Goal: Task Accomplishment & Management: Use online tool/utility

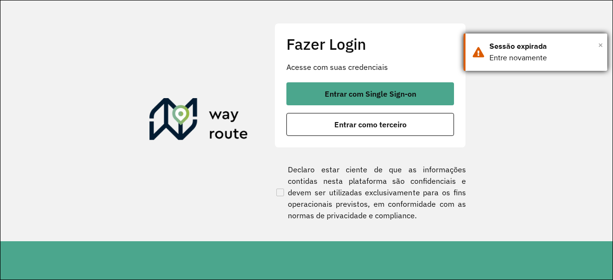
click at [600, 41] on span "×" at bounding box center [600, 45] width 5 height 14
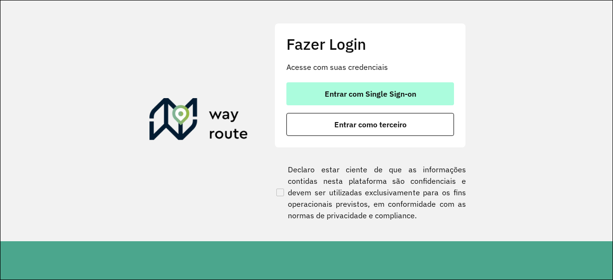
click at [395, 93] on span "Entrar com Single Sign-on" at bounding box center [371, 94] width 92 height 8
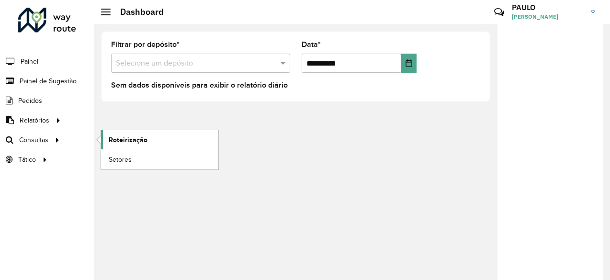
click at [141, 142] on span "Roteirização" at bounding box center [128, 140] width 39 height 10
click at [123, 158] on span "Setores" at bounding box center [120, 160] width 23 height 10
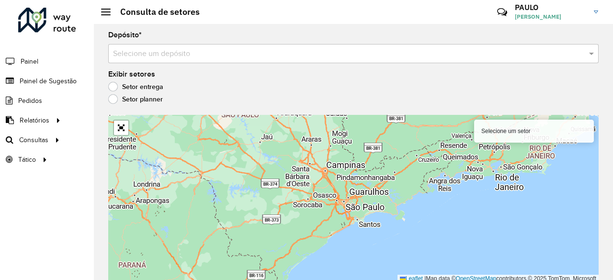
click at [222, 46] on div "Selecione um depósito" at bounding box center [353, 53] width 491 height 19
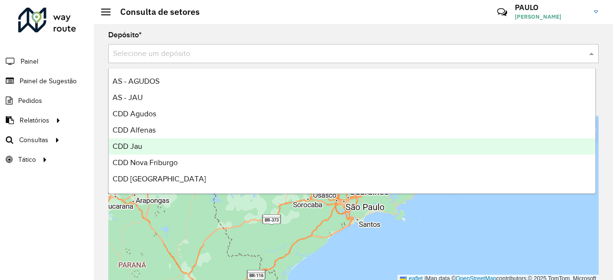
click at [152, 154] on div "CDD Jau" at bounding box center [352, 146] width 487 height 16
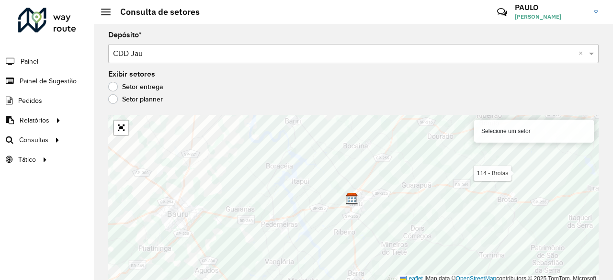
scroll to position [2, 0]
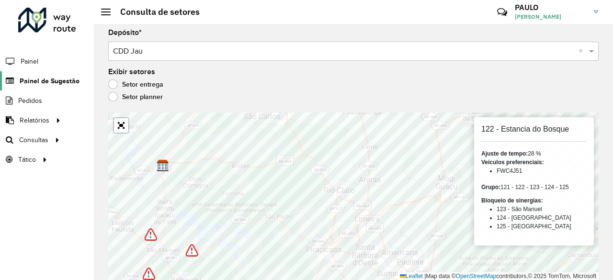
click at [42, 78] on span "Painel de Sugestão" at bounding box center [50, 81] width 60 height 10
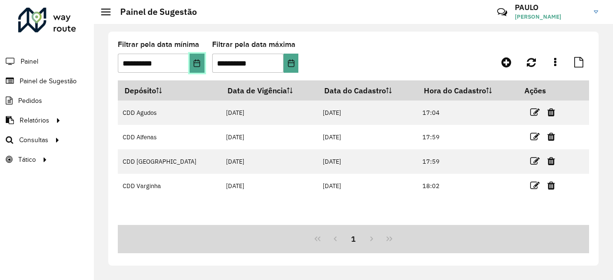
click at [199, 58] on button "Choose Date" at bounding box center [197, 63] width 15 height 19
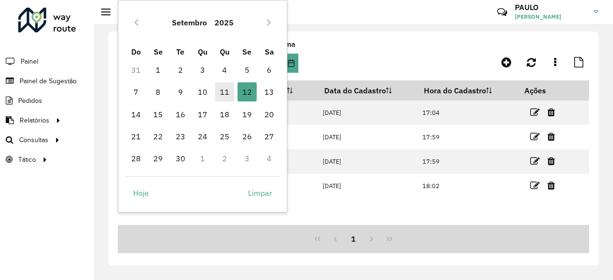
click at [222, 91] on span "11" at bounding box center [224, 91] width 19 height 19
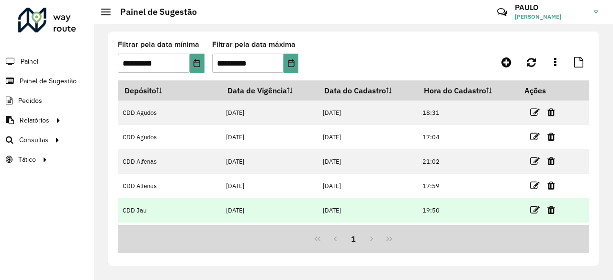
click at [523, 207] on td at bounding box center [546, 210] width 57 height 24
click at [530, 213] on icon at bounding box center [535, 211] width 10 height 10
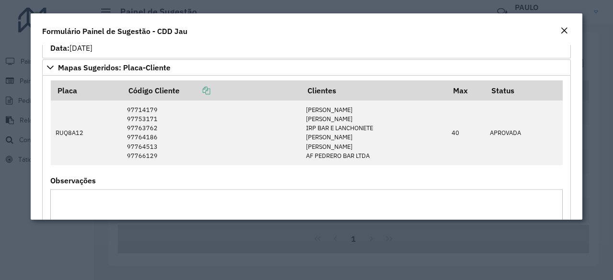
scroll to position [454, 0]
click at [438, 50] on div "Status: Não Atendida Automaticamente Usuário avaliação: DANILO MARTINS VIEIRA S…" at bounding box center [306, 36] width 513 height 34
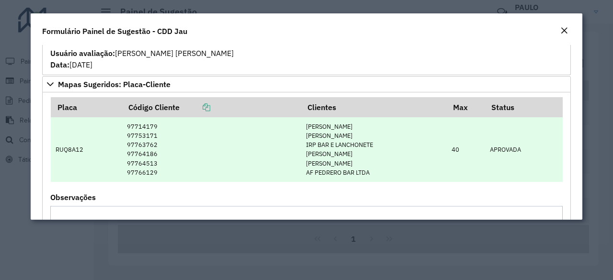
scroll to position [436, 0]
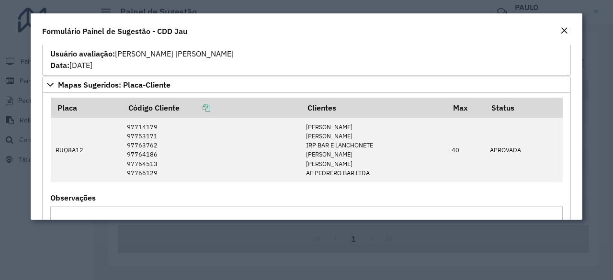
click at [52, 254] on modal-container "**********" at bounding box center [306, 140] width 613 height 280
click at [566, 33] on em "Close" at bounding box center [565, 31] width 8 height 8
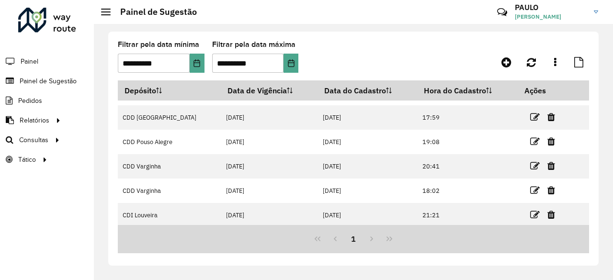
scroll to position [0, 0]
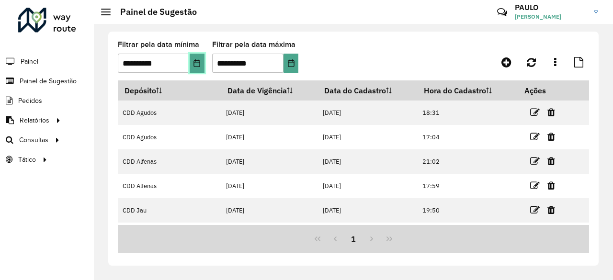
click at [194, 66] on icon "Choose Date" at bounding box center [197, 63] width 6 height 8
click at [332, 48] on formly-group "**********" at bounding box center [291, 60] width 346 height 39
click at [201, 63] on button "Choose Date" at bounding box center [197, 63] width 15 height 19
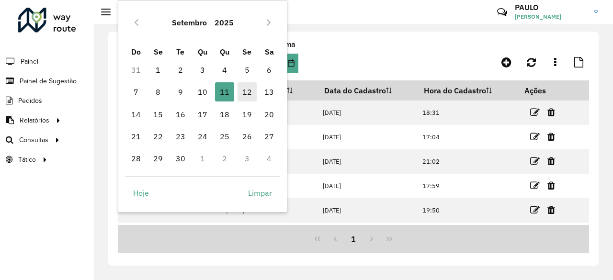
click at [240, 94] on span "12" at bounding box center [247, 91] width 19 height 19
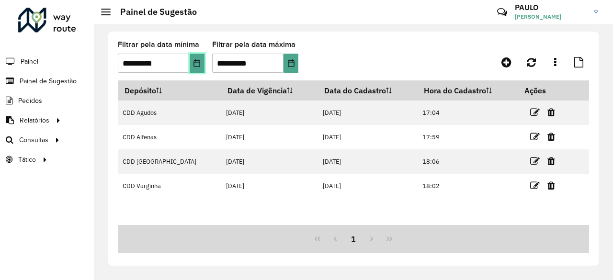
click at [201, 65] on button "Choose Date" at bounding box center [197, 63] width 15 height 19
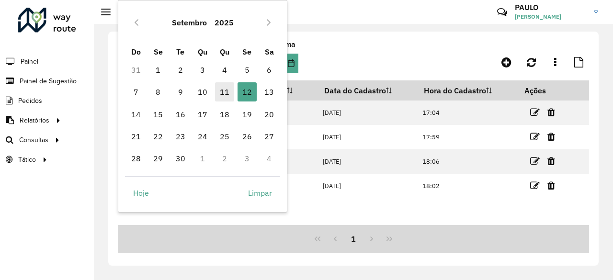
click at [221, 91] on span "11" at bounding box center [224, 91] width 19 height 19
type input "**********"
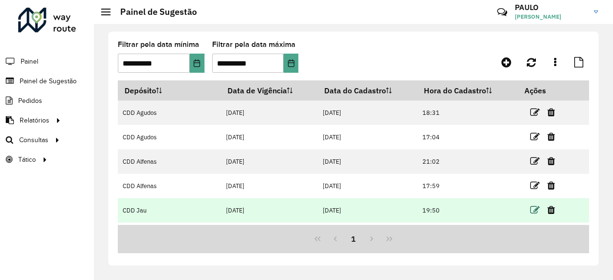
click at [530, 207] on icon at bounding box center [535, 211] width 10 height 10
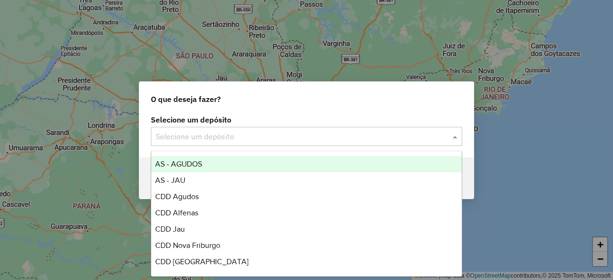
click at [315, 137] on input "text" at bounding box center [297, 136] width 283 height 11
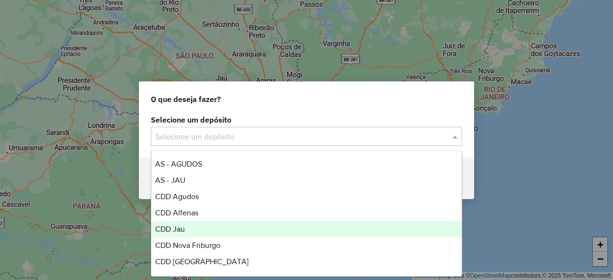
click at [217, 228] on div "CDD Jau" at bounding box center [306, 229] width 310 height 16
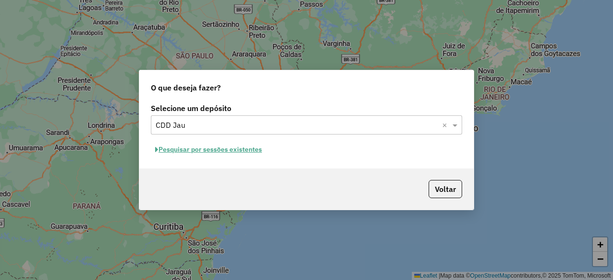
click at [244, 154] on button "Pesquisar por sessões existentes" at bounding box center [208, 149] width 115 height 15
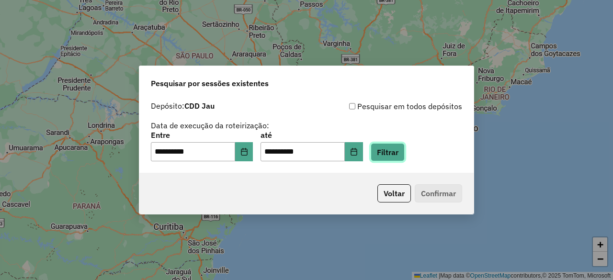
click at [401, 156] on button "Filtrar" at bounding box center [388, 152] width 34 height 18
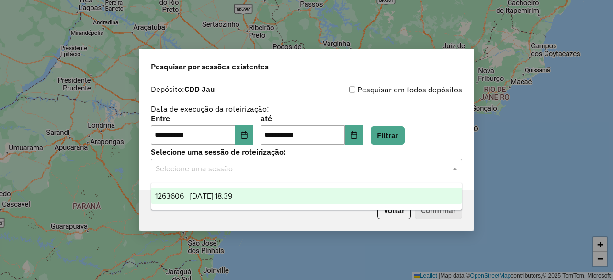
click at [229, 173] on input "text" at bounding box center [297, 168] width 283 height 11
click at [209, 198] on span "1263606 - 11/09/2025 18:39" at bounding box center [193, 196] width 77 height 8
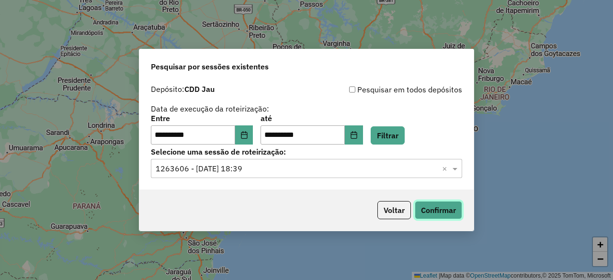
click at [426, 211] on button "Confirmar" at bounding box center [438, 210] width 47 height 18
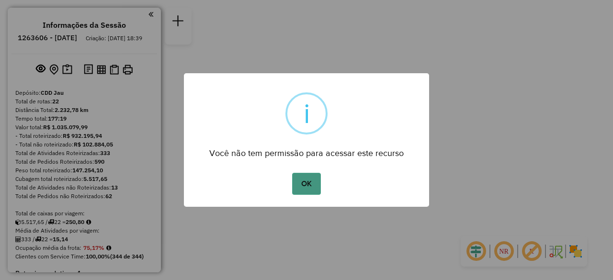
click at [311, 188] on button "OK" at bounding box center [306, 184] width 28 height 22
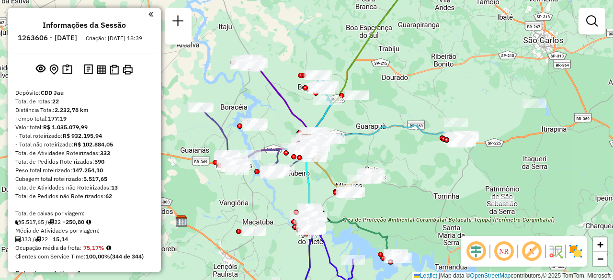
select select "**********"
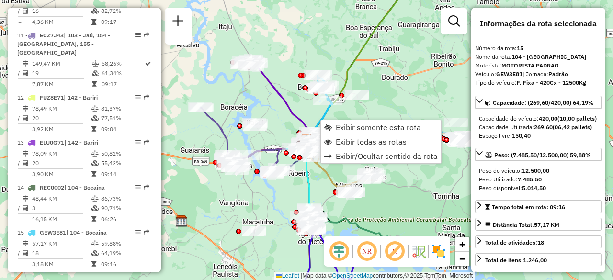
scroll to position [1093, 0]
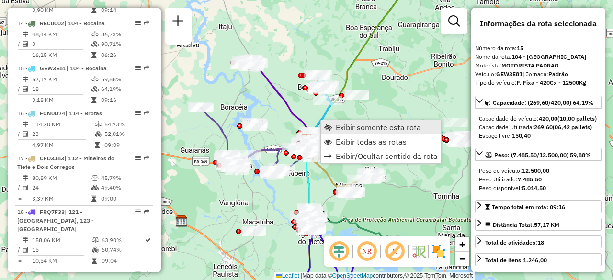
click at [364, 130] on span "Exibir somente esta rota" at bounding box center [378, 128] width 85 height 8
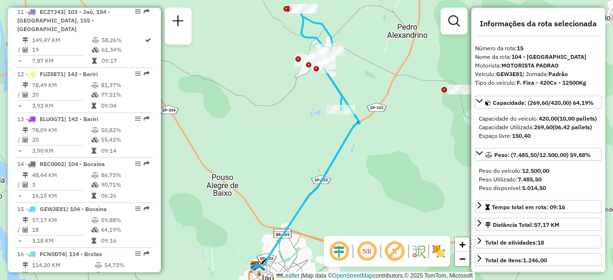
scroll to position [927, 0]
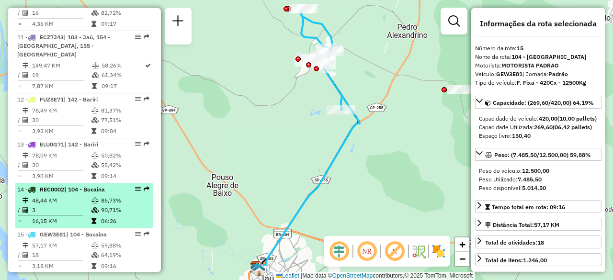
click at [77, 196] on td "48,44 KM" at bounding box center [61, 201] width 59 height 10
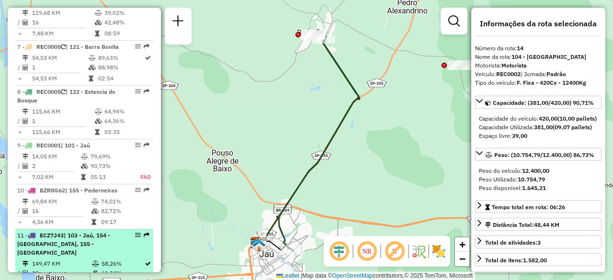
scroll to position [728, 0]
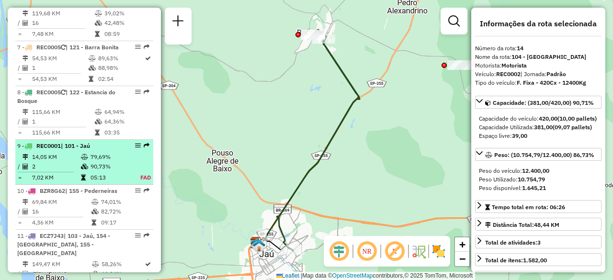
click at [38, 162] on td "2" at bounding box center [56, 167] width 49 height 10
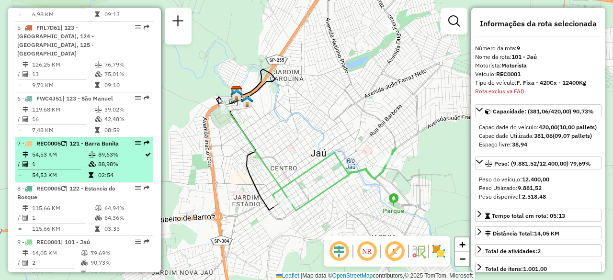
scroll to position [631, 0]
click at [61, 140] on div "7 - REC0005 | 121 - [GEOGRAPHIC_DATA]" at bounding box center [68, 144] width 102 height 9
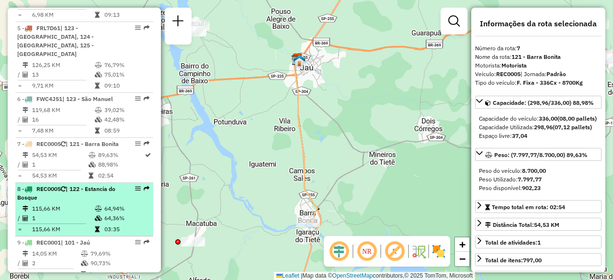
click at [45, 185] on div "8 - REC0005 | 122 - Estancia do Bosque" at bounding box center [68, 193] width 102 height 17
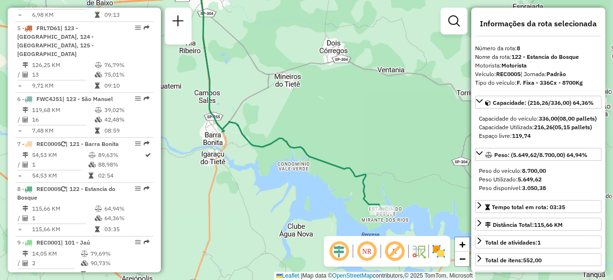
drag, startPoint x: 269, startPoint y: 215, endPoint x: 253, endPoint y: 169, distance: 48.6
click at [253, 169] on div "Janela de atendimento Grade de atendimento Capacidade Transportadoras Veículos …" at bounding box center [306, 140] width 613 height 280
click at [442, 252] on img at bounding box center [438, 251] width 15 height 15
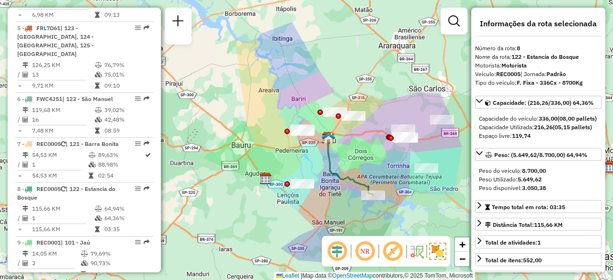
click at [387, 193] on div "Janela de atendimento Grade de atendimento Capacidade Transportadoras Veículos …" at bounding box center [306, 140] width 613 height 280
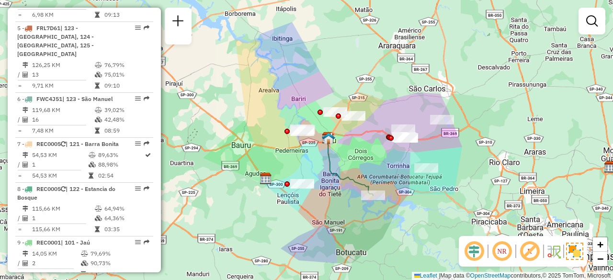
click at [568, 250] on img at bounding box center [574, 251] width 17 height 17
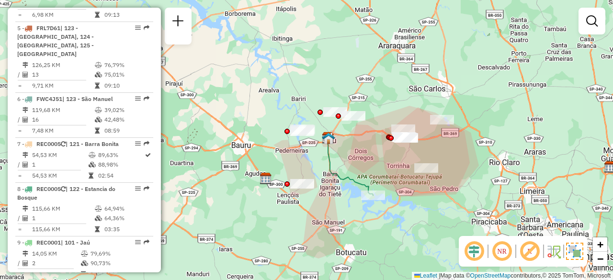
click at [421, 177] on div "Janela de atendimento Grade de atendimento Capacidade Transportadoras Veículos …" at bounding box center [306, 140] width 613 height 280
click at [424, 229] on div "Janela de atendimento Grade de atendimento Capacidade Transportadoras Veículos …" at bounding box center [306, 140] width 613 height 280
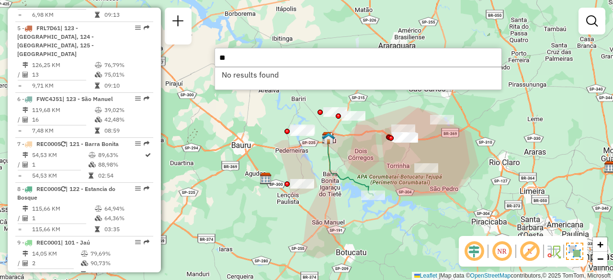
type input "*"
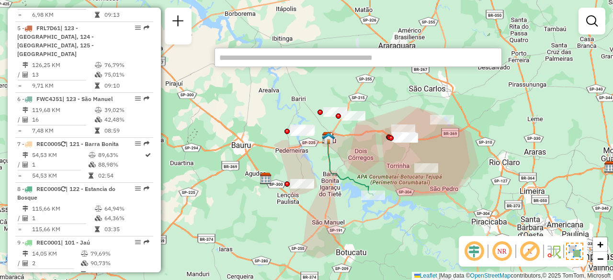
click at [419, 208] on div "Janela de atendimento Grade de atendimento Capacidade Transportadoras Veículos …" at bounding box center [306, 140] width 613 height 280
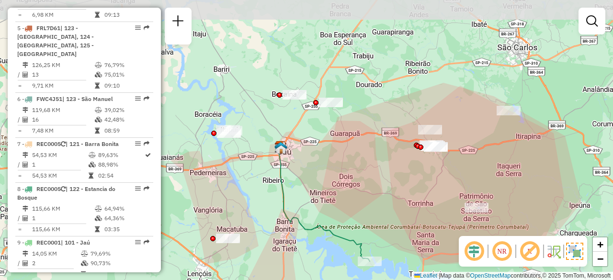
drag, startPoint x: 405, startPoint y: 111, endPoint x: 332, endPoint y: 169, distance: 92.7
click at [332, 169] on div "Janela de atendimento Grade de atendimento Capacidade Transportadoras Veículos …" at bounding box center [306, 140] width 613 height 280
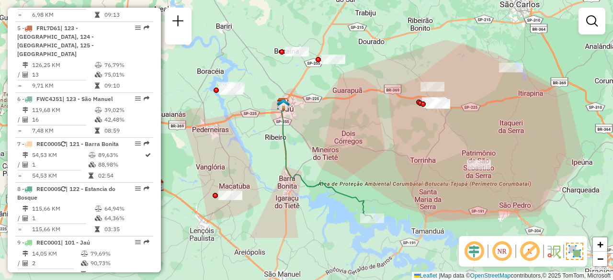
drag, startPoint x: 320, startPoint y: 216, endPoint x: 268, endPoint y: 145, distance: 87.4
click at [268, 145] on div "Janela de atendimento Grade de atendimento Capacidade Transportadoras Veículos …" at bounding box center [306, 140] width 613 height 280
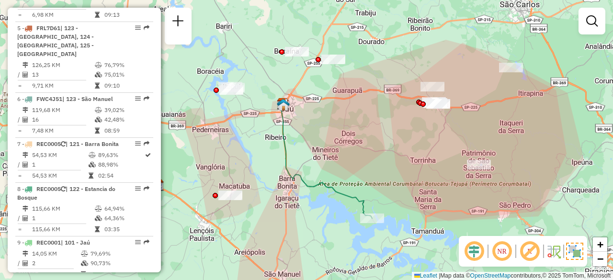
select select "**********"
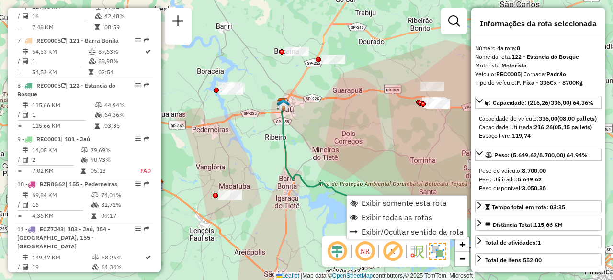
scroll to position [753, 0]
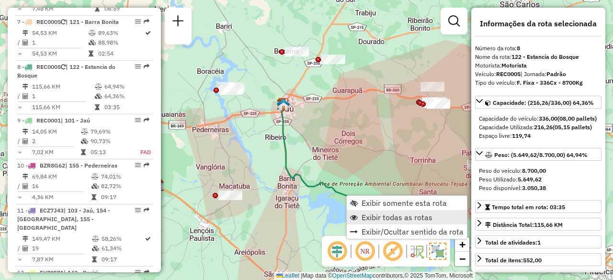
click at [366, 212] on link "Exibir todas as rotas" at bounding box center [407, 217] width 120 height 14
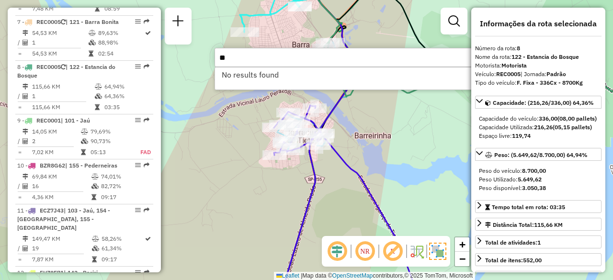
type input "*"
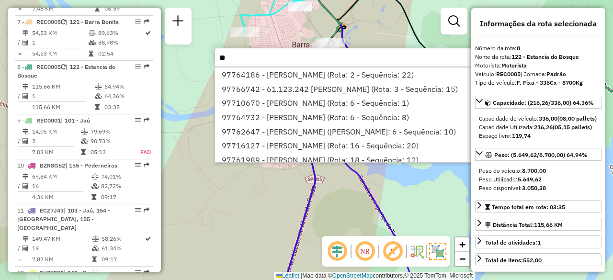
type input "*"
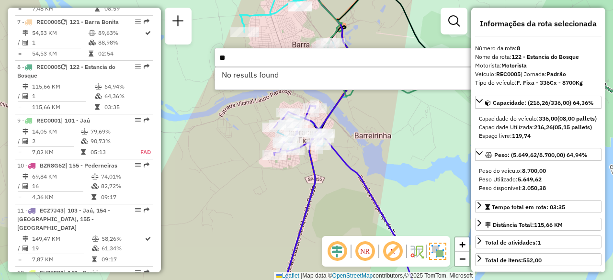
type input "*"
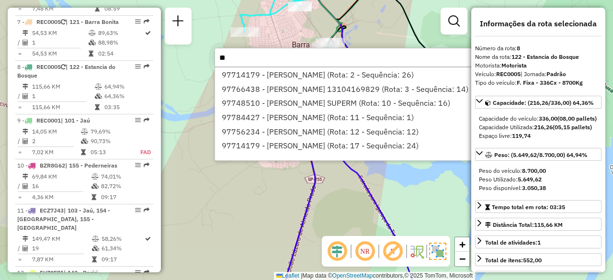
type input "*"
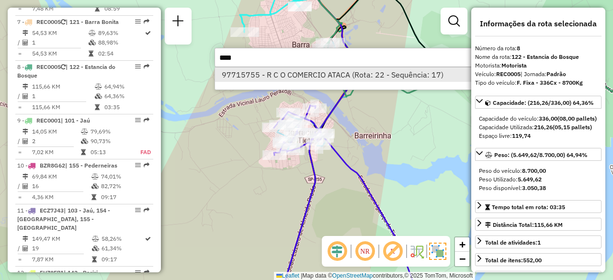
type input "***"
click at [376, 77] on li "97715755 - R C O COMERCIO ATACA (Rota: 22 - Sequência: 17)" at bounding box center [358, 75] width 286 height 14
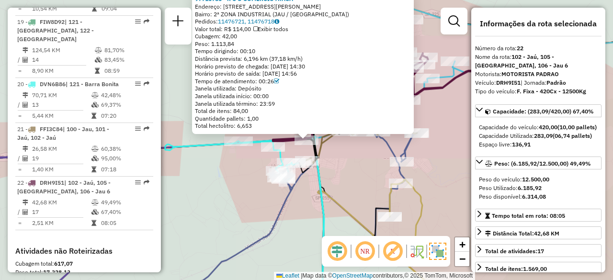
scroll to position [1447, 0]
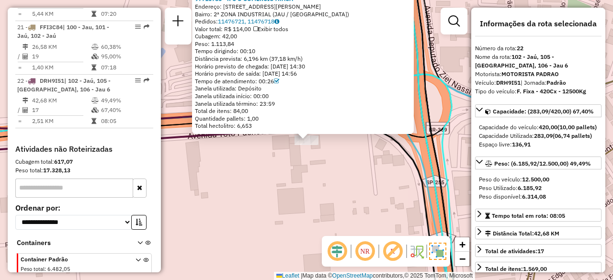
click at [346, 164] on div "97715755 - R C O COMERCIO ATACA Endereço: [STREET_ADDRESS][PERSON_NAME] Bairro:…" at bounding box center [306, 140] width 613 height 280
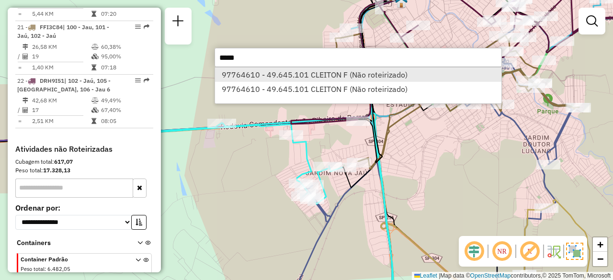
type input "*****"
click at [317, 75] on li "97764610 - 49.645.101 CLEITON F (Não roteirizado)" at bounding box center [358, 75] width 286 height 14
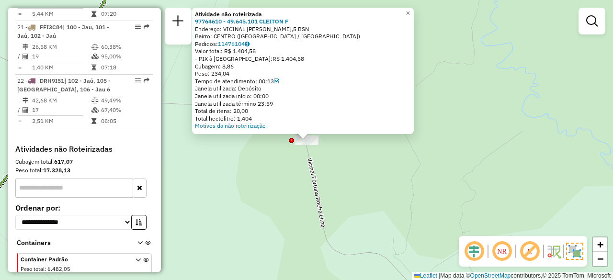
click at [343, 168] on div "Atividade não roteirizada 97764610 - 49.645.101 CLEITON F Endereço: VICINAL [GE…" at bounding box center [306, 140] width 613 height 280
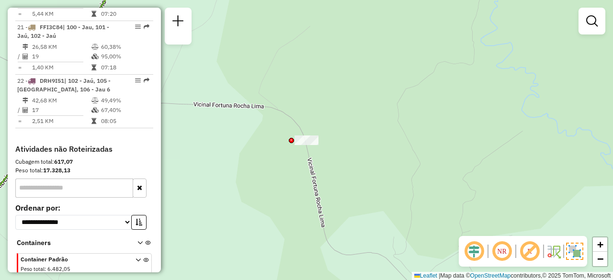
click at [343, 168] on div "Janela de atendimento Grade de atendimento Capacidade Transportadoras Veículos …" at bounding box center [306, 140] width 613 height 280
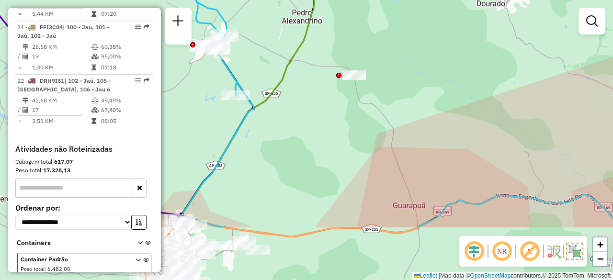
drag, startPoint x: 310, startPoint y: 202, endPoint x: 337, endPoint y: 119, distance: 87.1
click at [337, 119] on div "Janela de atendimento Grade de atendimento Capacidade Transportadoras Veículos …" at bounding box center [306, 140] width 613 height 280
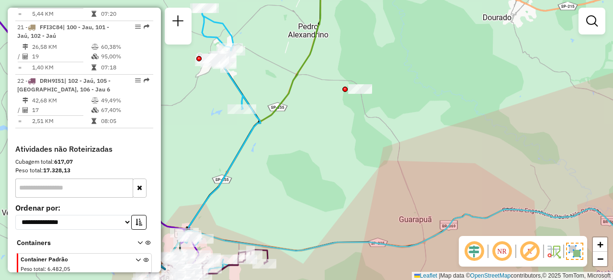
drag, startPoint x: 369, startPoint y: 75, endPoint x: 375, endPoint y: 91, distance: 16.8
click at [375, 91] on div "Janela de atendimento Grade de atendimento Capacidade Transportadoras Veículos …" at bounding box center [306, 140] width 613 height 280
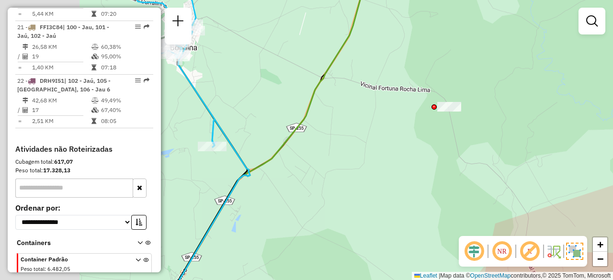
drag, startPoint x: 382, startPoint y: 100, endPoint x: 472, endPoint y: 121, distance: 92.5
click at [472, 121] on div "Janela de atendimento Grade de atendimento Capacidade Transportadoras Veículos …" at bounding box center [306, 140] width 613 height 280
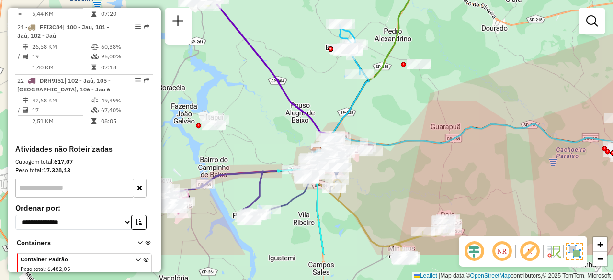
drag, startPoint x: 457, startPoint y: 138, endPoint x: 409, endPoint y: 86, distance: 71.2
click at [409, 86] on div "Janela de atendimento Grade de atendimento Capacidade Transportadoras Veículos …" at bounding box center [306, 140] width 613 height 280
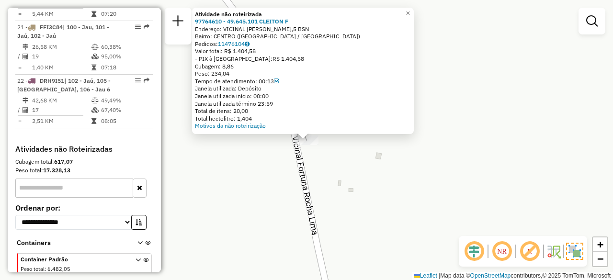
click at [332, 165] on div "Atividade não roteirizada 97764610 - 49.645.101 CLEITON F Endereço: VICINAL [GE…" at bounding box center [306, 140] width 613 height 280
click at [410, 12] on span "×" at bounding box center [408, 13] width 4 height 8
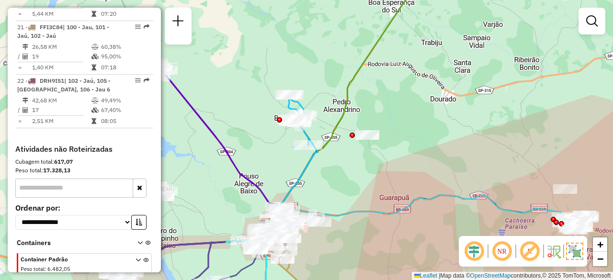
click at [349, 195] on div "Janela de atendimento Grade de atendimento Capacidade Transportadoras Veículos …" at bounding box center [306, 140] width 613 height 280
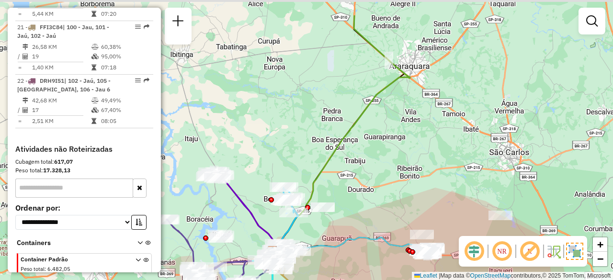
drag, startPoint x: 406, startPoint y: 152, endPoint x: 363, endPoint y: 206, distance: 69.6
click at [363, 206] on div "Janela de atendimento Grade de atendimento Capacidade Transportadoras Veículos …" at bounding box center [306, 140] width 613 height 280
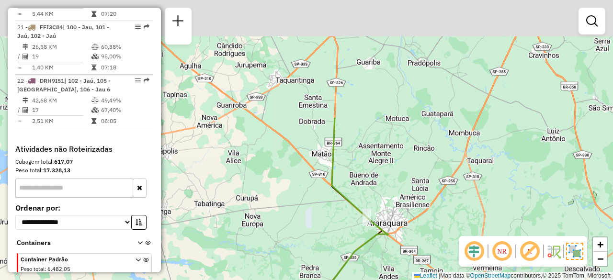
drag, startPoint x: 343, startPoint y: 92, endPoint x: 330, endPoint y: 237, distance: 146.3
click at [330, 237] on div "Janela de atendimento Grade de atendimento Capacidade Transportadoras Veículos …" at bounding box center [306, 140] width 613 height 280
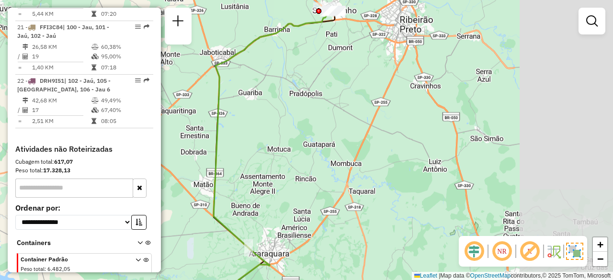
drag, startPoint x: 465, startPoint y: 175, endPoint x: 346, endPoint y: 206, distance: 122.2
click at [346, 206] on div "Janela de atendimento Grade de atendimento Capacidade Transportadoras Veículos …" at bounding box center [306, 140] width 613 height 280
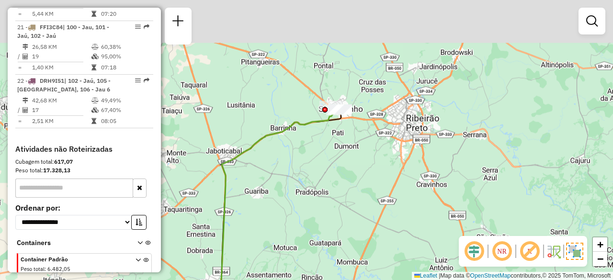
drag, startPoint x: 344, startPoint y: 44, endPoint x: 350, endPoint y: 142, distance: 98.9
click at [350, 142] on div "Janela de atendimento Grade de atendimento Capacidade Transportadoras Veículos …" at bounding box center [306, 140] width 613 height 280
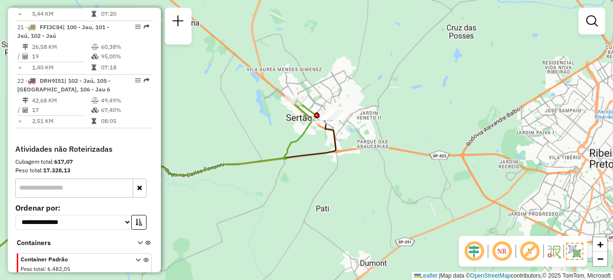
drag, startPoint x: 375, startPoint y: 126, endPoint x: 349, endPoint y: 174, distance: 54.9
click at [349, 174] on div "Janela de atendimento Grade de atendimento Capacidade Transportadoras Veículos …" at bounding box center [306, 140] width 613 height 280
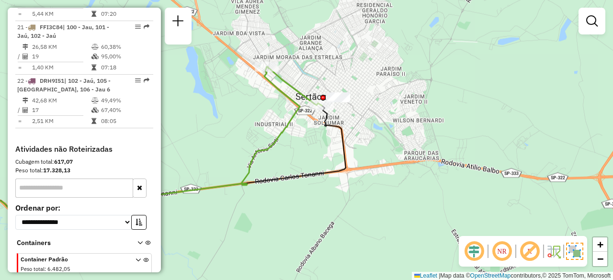
drag, startPoint x: 349, startPoint y: 106, endPoint x: 372, endPoint y: 147, distance: 46.8
click at [372, 147] on div "Janela de atendimento Grade de atendimento Capacidade Transportadoras Veículos …" at bounding box center [306, 140] width 613 height 280
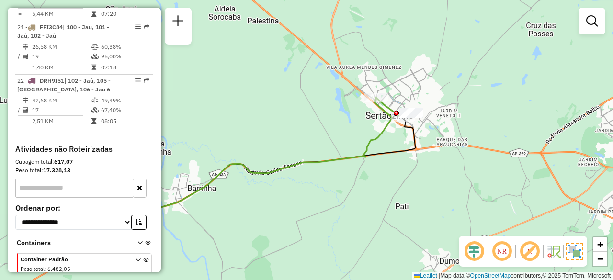
drag, startPoint x: 401, startPoint y: 183, endPoint x: 435, endPoint y: 137, distance: 57.6
click at [435, 137] on div "Janela de atendimento Grade de atendimento Capacidade Transportadoras Veículos …" at bounding box center [306, 140] width 613 height 280
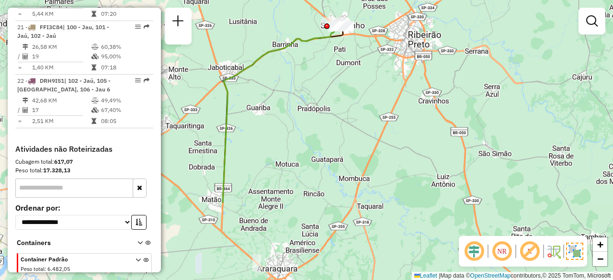
drag, startPoint x: 375, startPoint y: 241, endPoint x: 288, endPoint y: 136, distance: 135.8
click at [288, 136] on div "Janela de atendimento Grade de atendimento Capacidade Transportadoras Veículos …" at bounding box center [306, 140] width 613 height 280
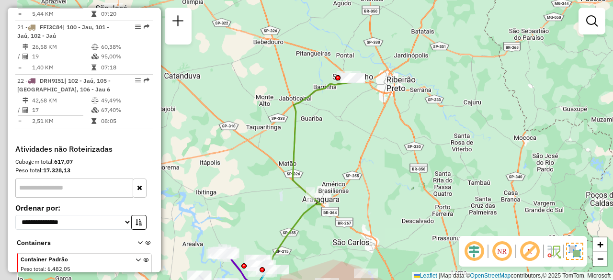
drag, startPoint x: 342, startPoint y: 156, endPoint x: 387, endPoint y: 154, distance: 45.1
click at [387, 154] on div "Janela de atendimento Grade de atendimento Capacidade Transportadoras Veículos …" at bounding box center [306, 140] width 613 height 280
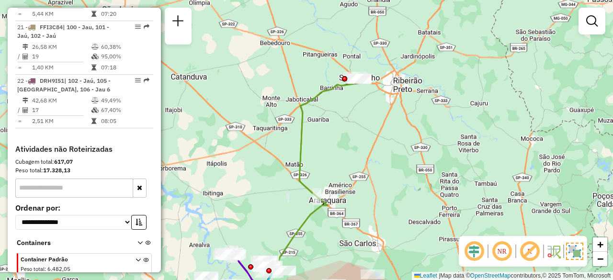
click at [356, 109] on div "Janela de atendimento Grade de atendimento Capacidade Transportadoras Veículos …" at bounding box center [306, 140] width 613 height 280
